Goal: Obtain resource: Download file/media

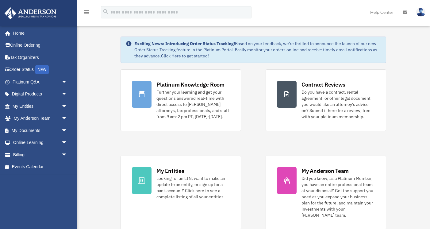
scroll to position [4, 0]
click at [34, 131] on link "My Documents arrow_drop_down" at bounding box center [40, 130] width 72 height 12
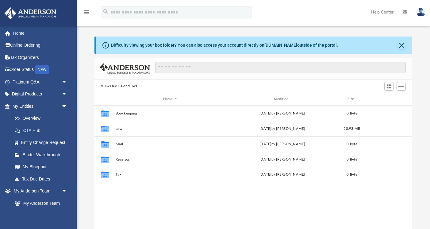
scroll to position [140, 318]
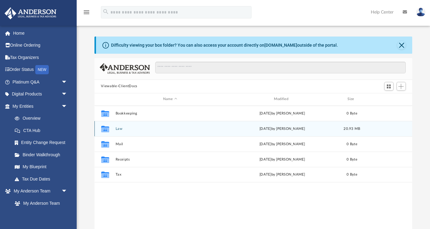
click at [109, 128] on icon "Collaborated Folder" at bounding box center [105, 129] width 10 height 10
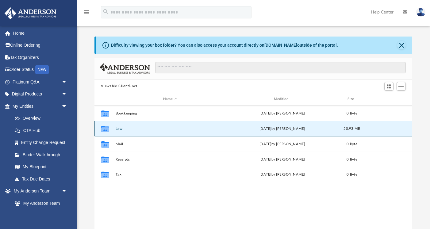
click at [105, 129] on icon "grid" at bounding box center [105, 129] width 8 height 5
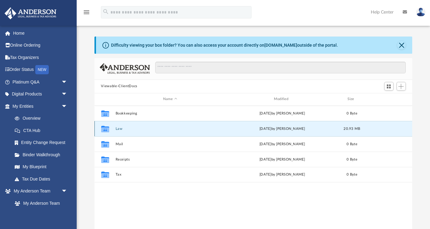
click at [105, 129] on icon "grid" at bounding box center [105, 129] width 8 height 5
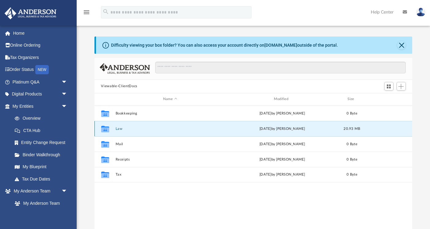
click at [105, 129] on icon "grid" at bounding box center [105, 129] width 8 height 5
click at [190, 122] on div "Collaborated Folder Law [DATE] by [PERSON_NAME] 20.93 MB" at bounding box center [254, 128] width 318 height 15
click at [190, 124] on div "Collaborated Folder Law [DATE] by [PERSON_NAME] 20.93 MB" at bounding box center [254, 128] width 318 height 15
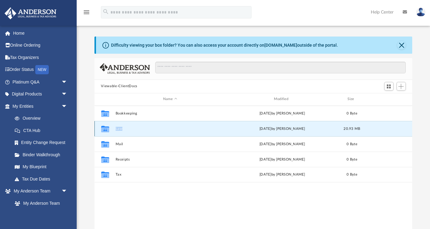
click at [190, 127] on button "Law" at bounding box center [170, 129] width 110 height 4
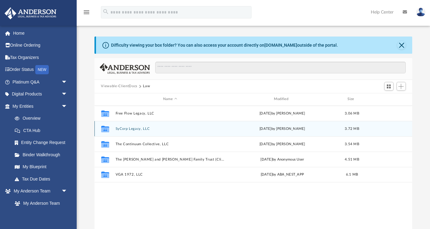
click at [157, 129] on button "SyCorp Legacy, LLC" at bounding box center [170, 129] width 110 height 4
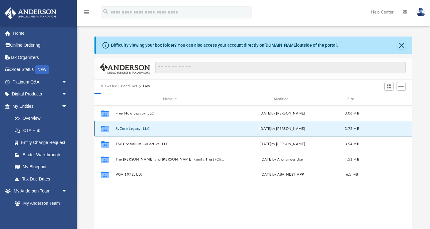
click at [157, 129] on button "SyCorp Legacy, LLC" at bounding box center [170, 129] width 110 height 4
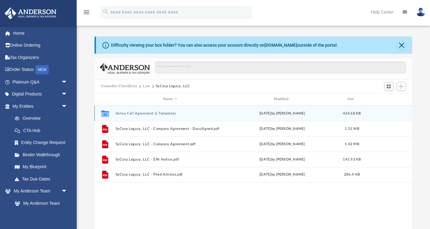
click at [103, 112] on icon "grid" at bounding box center [105, 114] width 8 height 5
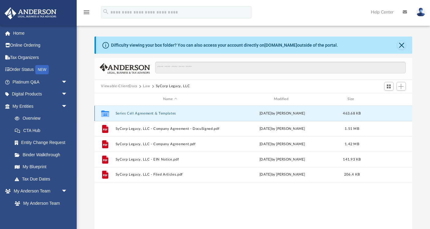
click at [103, 112] on icon "grid" at bounding box center [105, 114] width 8 height 5
click at [126, 113] on button "Series Cell Agreement & Templates" at bounding box center [170, 113] width 110 height 4
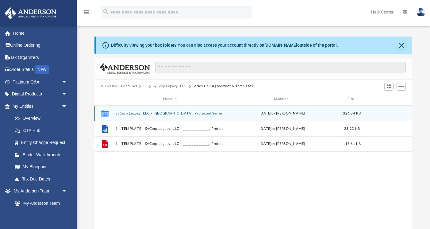
click at [133, 111] on button "SyCorp Legacy, LLC - [GEOGRAPHIC_DATA], Protected Series" at bounding box center [170, 113] width 110 height 4
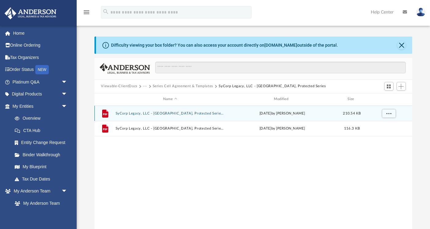
click at [133, 111] on button "SyCorp Legacy, LLC - [GEOGRAPHIC_DATA], Protected Series - DocuSigned.pdf" at bounding box center [170, 113] width 110 height 4
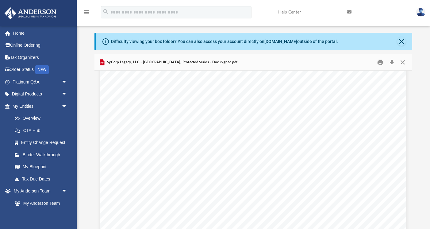
scroll to position [56, 0]
click at [403, 42] on button "Close" at bounding box center [401, 41] width 9 height 9
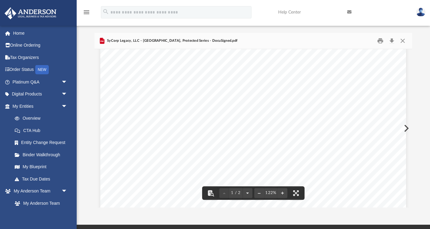
scroll to position [82, 0]
